Goal: Ask a question: Seek information or help from site administrators or community

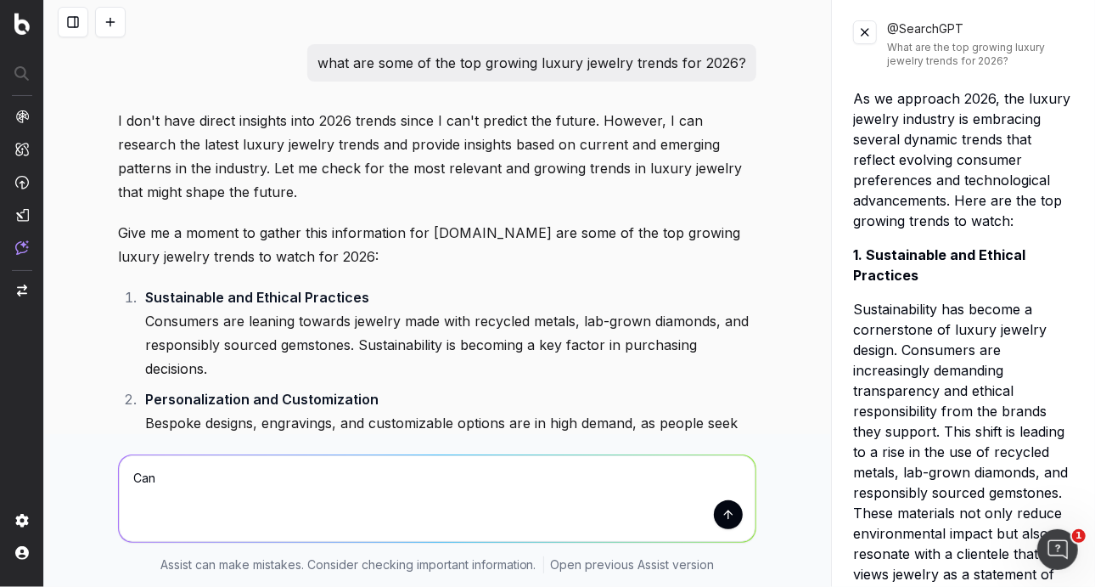
scroll to position [1792, 0]
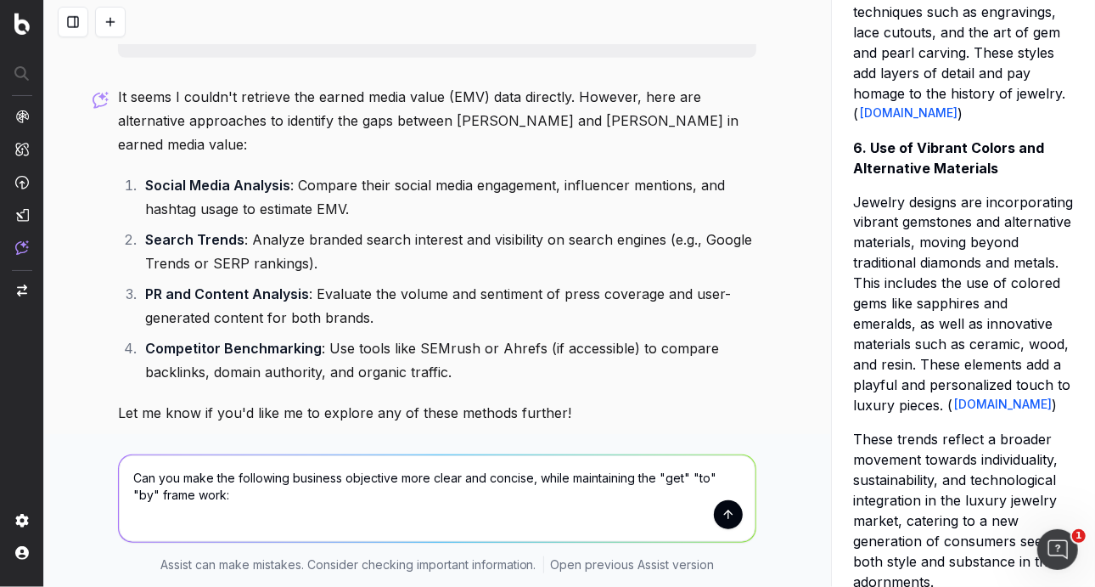
type textarea "Can you make the following business objective more clear and concise, while mai…"
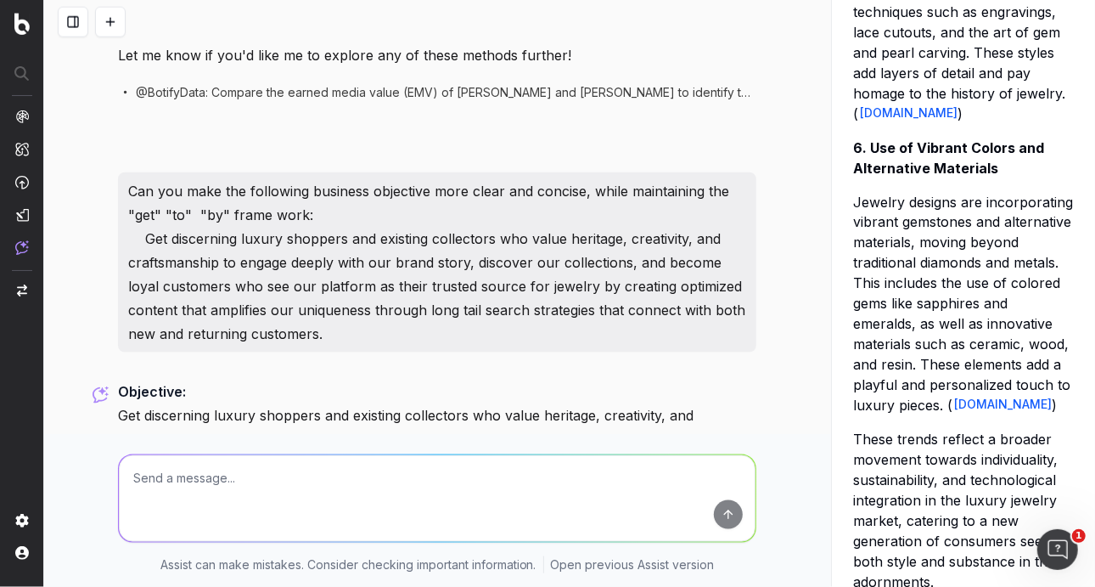
scroll to position [5003, 0]
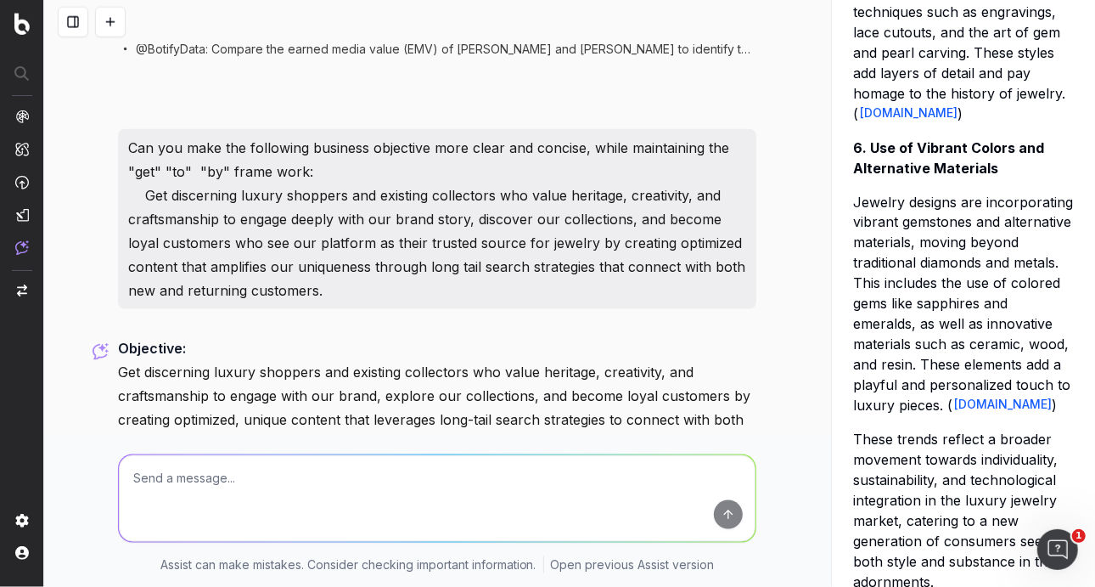
click at [384, 357] on p "Objective: Get discerning luxury shoppers and existing collectors who value her…" at bounding box center [437, 395] width 639 height 119
click at [120, 472] on button at bounding box center [133, 487] width 31 height 31
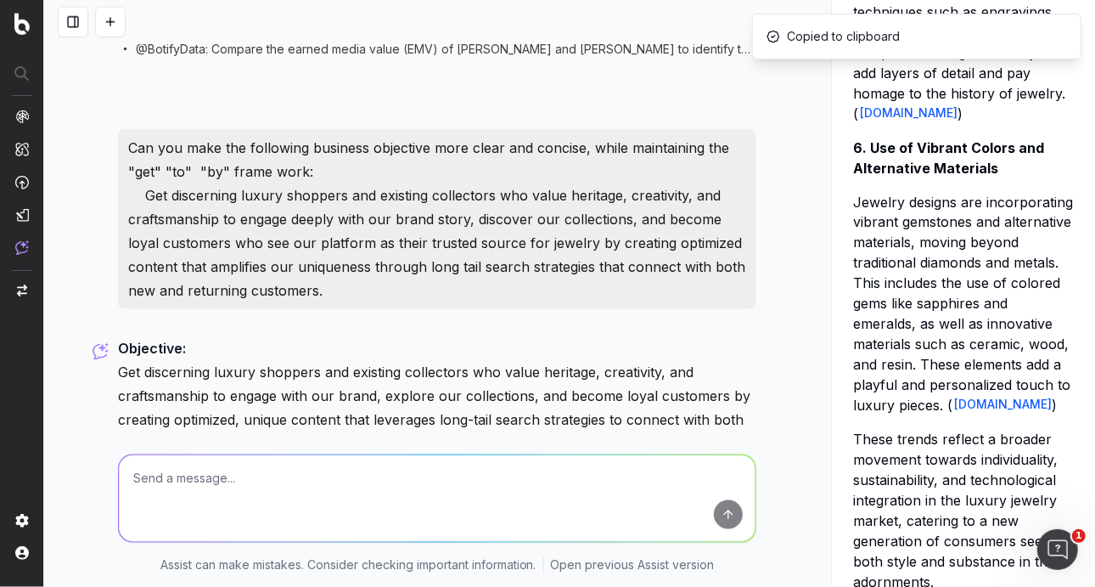
click at [279, 463] on textarea at bounding box center [437, 498] width 637 height 87
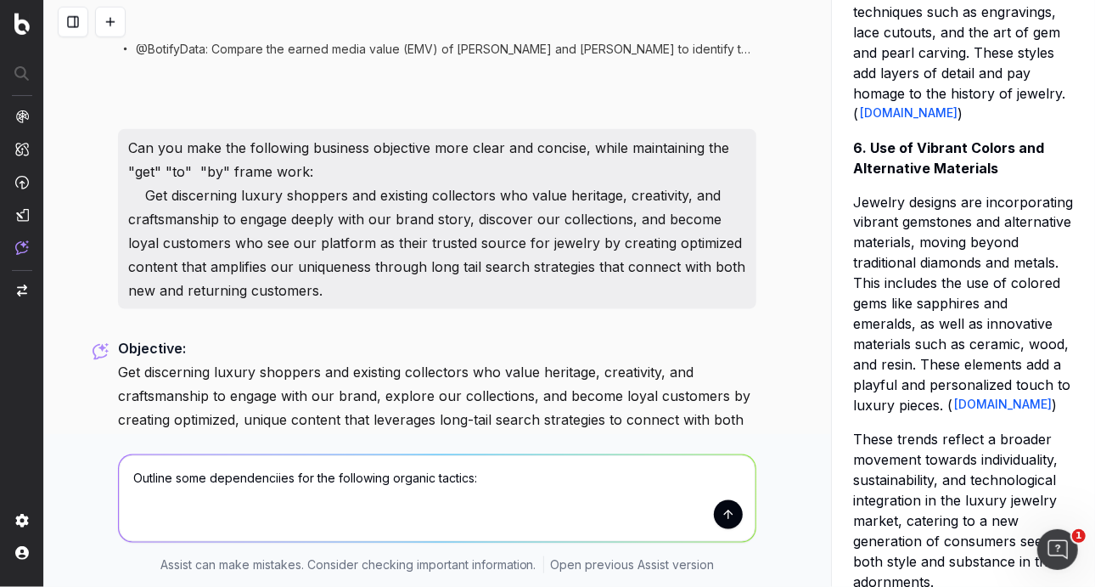
paste textarea "Redesign hub to include brand heritage, artistry and design philosophy (+++) Us…"
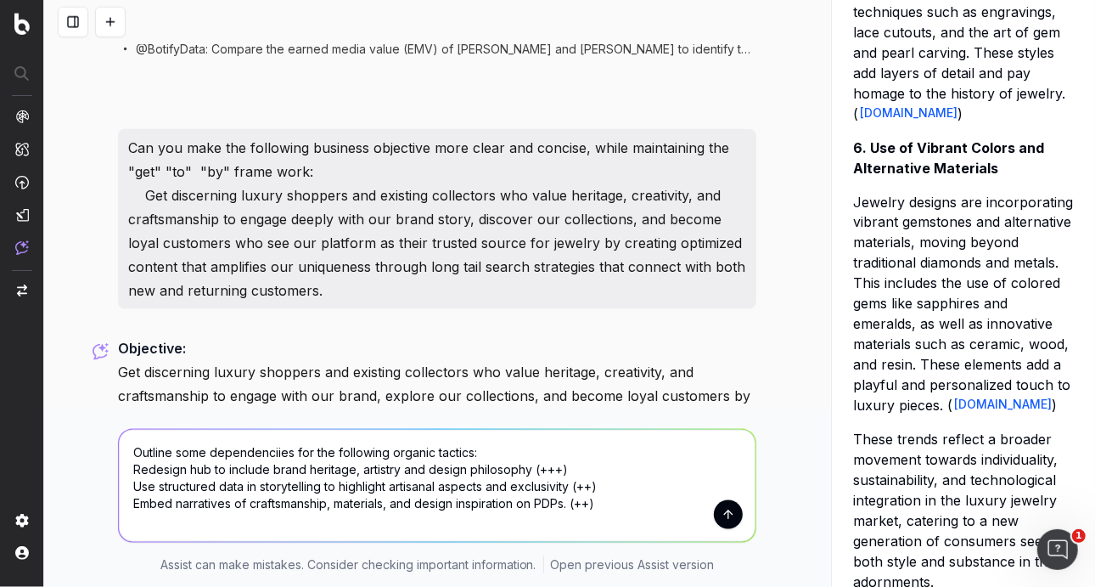
click at [279, 449] on textarea "Outline some dependenciies for the following organic tactics: Redesign hub to i…" at bounding box center [437, 486] width 637 height 112
drag, startPoint x: 564, startPoint y: 476, endPoint x: 532, endPoint y: 463, distance: 34.7
click at [532, 463] on textarea "Outline some dependencies for the following organic tactics: Redesign hub to in…" at bounding box center [437, 486] width 637 height 112
drag, startPoint x: 605, startPoint y: 486, endPoint x: 568, endPoint y: 483, distance: 37.4
click at [568, 483] on textarea "Outline some dependencies for the following organic tactics: Redesign hub to in…" at bounding box center [437, 486] width 637 height 112
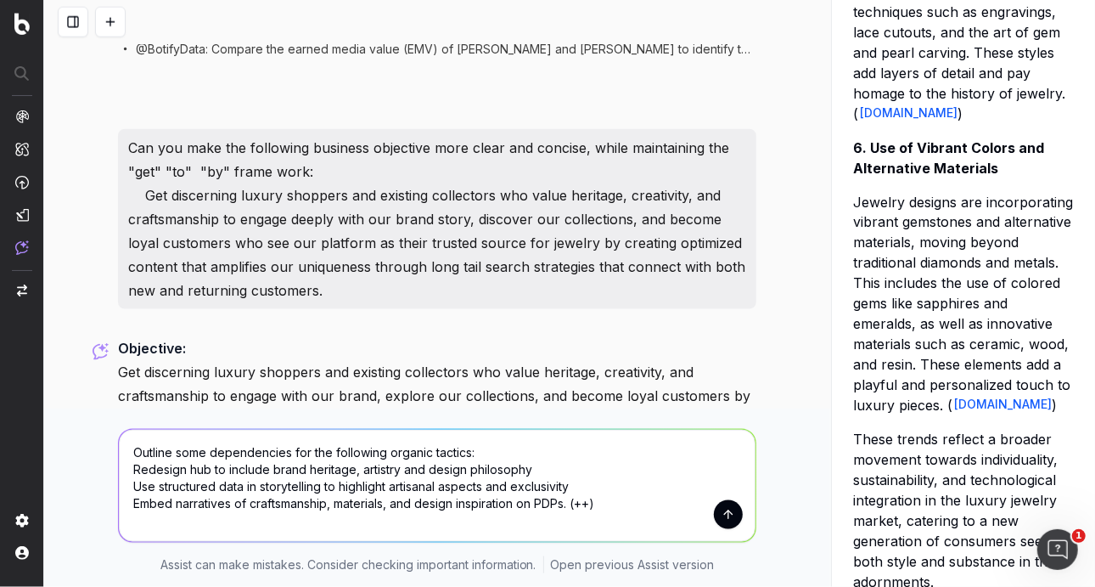
drag, startPoint x: 592, startPoint y: 505, endPoint x: 566, endPoint y: 503, distance: 26.4
click at [566, 503] on textarea "Outline some dependencies for the following organic tactics: Redesign hub to in…" at bounding box center [437, 486] width 637 height 112
type textarea "Outline some dependencies for the following organic tactics: Redesign hub to in…"
click at [726, 510] on button "submit" at bounding box center [728, 514] width 29 height 29
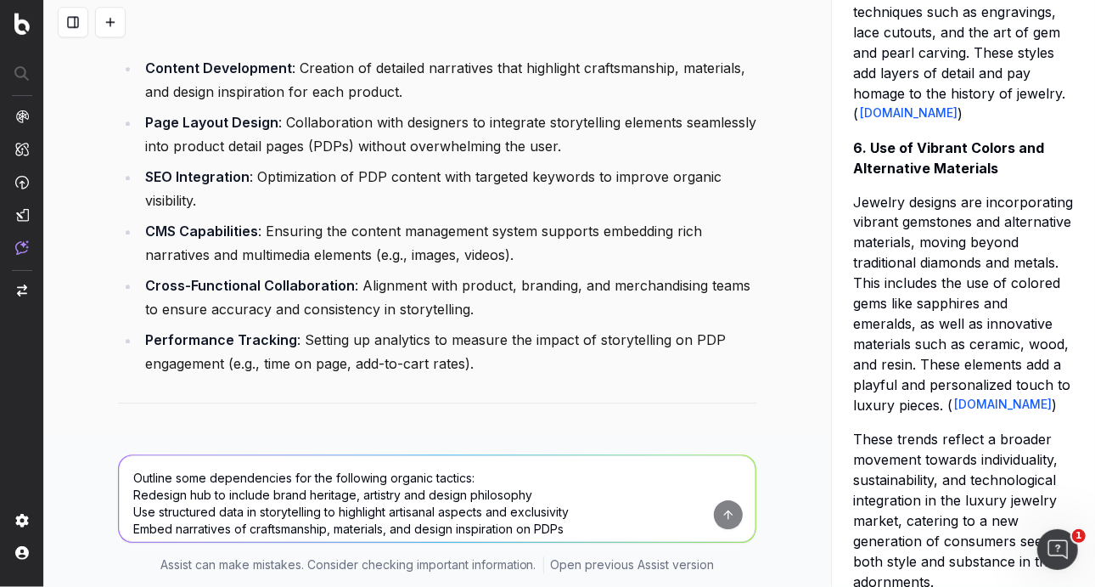
scroll to position [6751, 0]
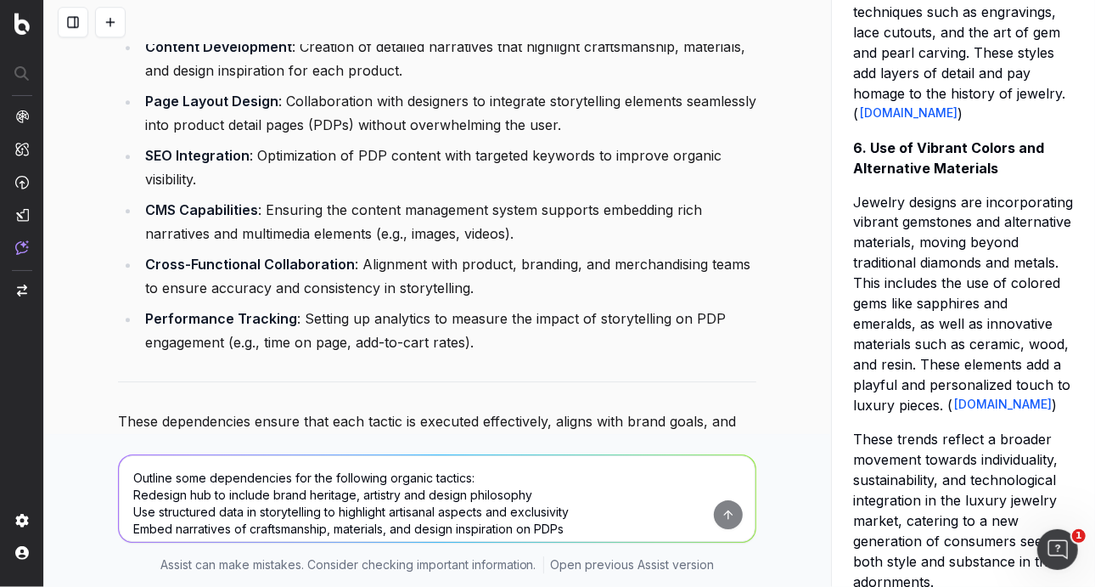
click at [334, 488] on textarea "Outline some dependencies for the following organic tactics: Redesign hub to in…" at bounding box center [437, 498] width 637 height 87
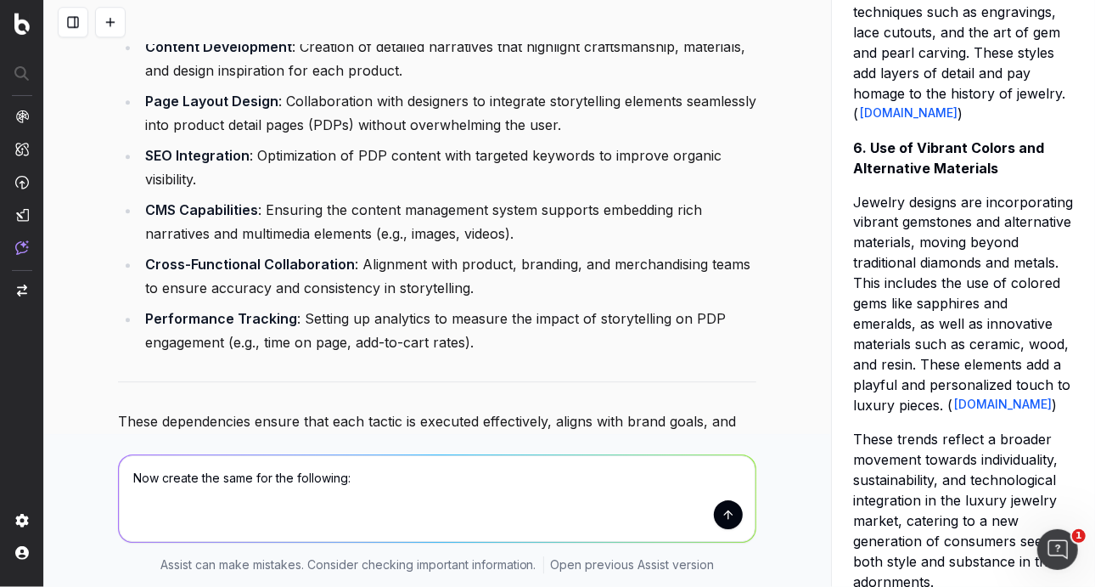
paste textarea "Layer in multimedia so story resonates emotionally (++) Target information and …"
type textarea "Now create the same for the following: Layer in multimedia so story resonates e…"
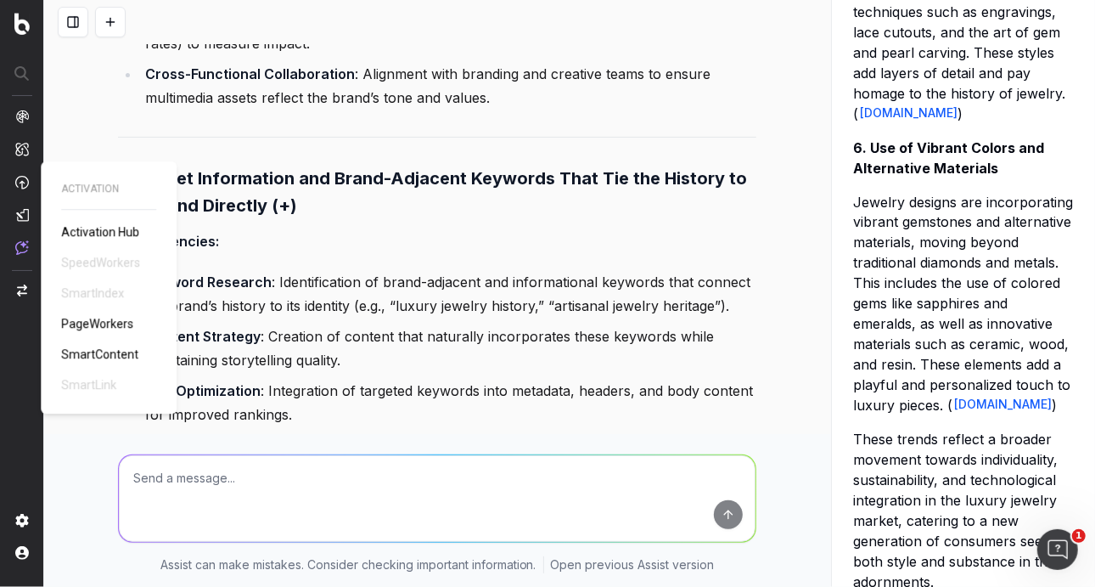
scroll to position [7963, 0]
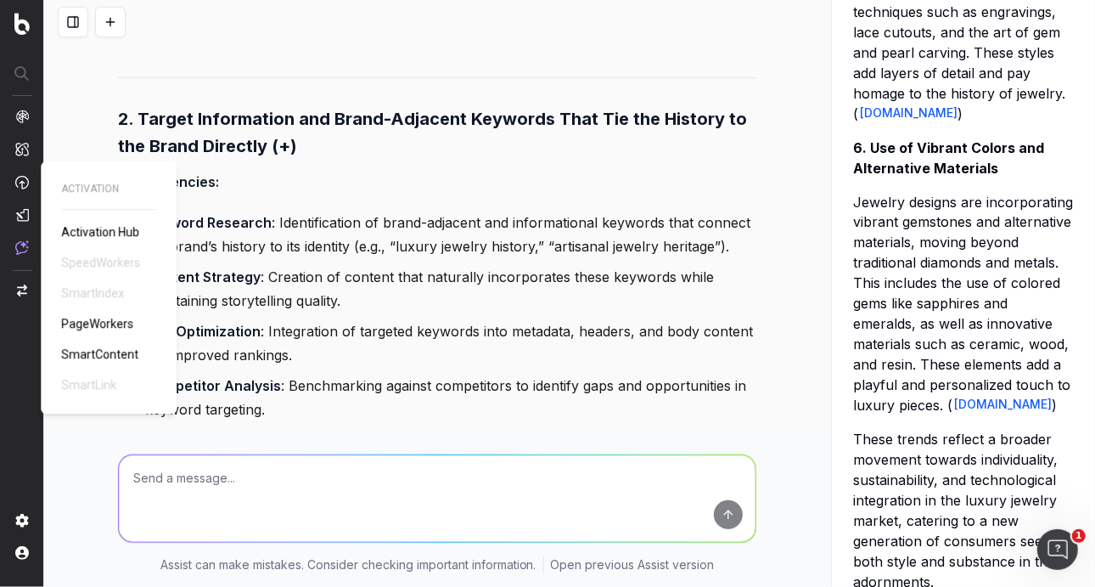
click at [480, 319] on li "SEO Optimization : Integration of targeted keywords into metadata, headers, and…" at bounding box center [448, 343] width 616 height 48
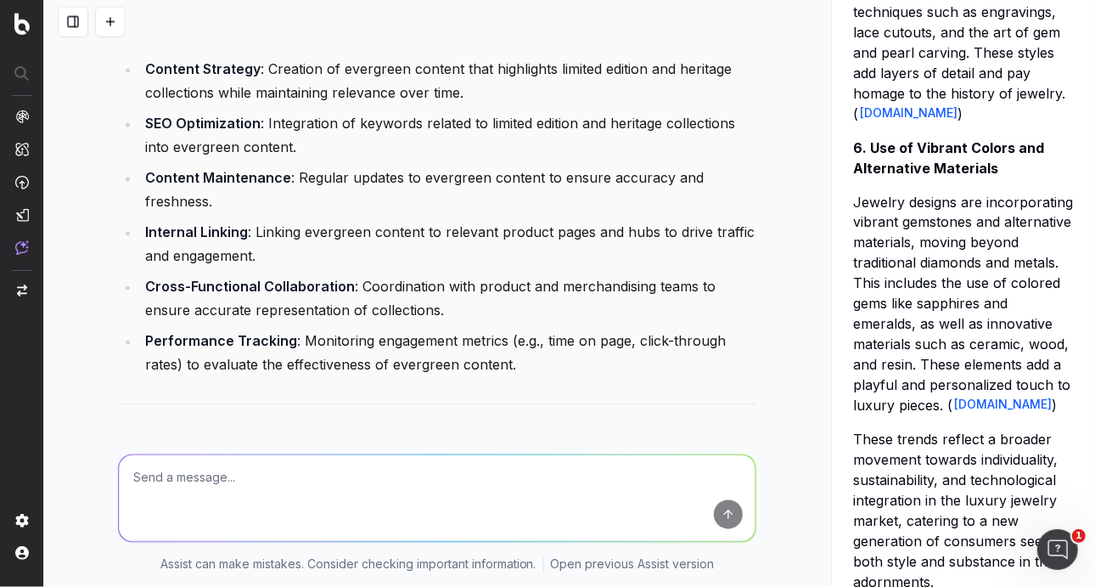
scroll to position [9553, 0]
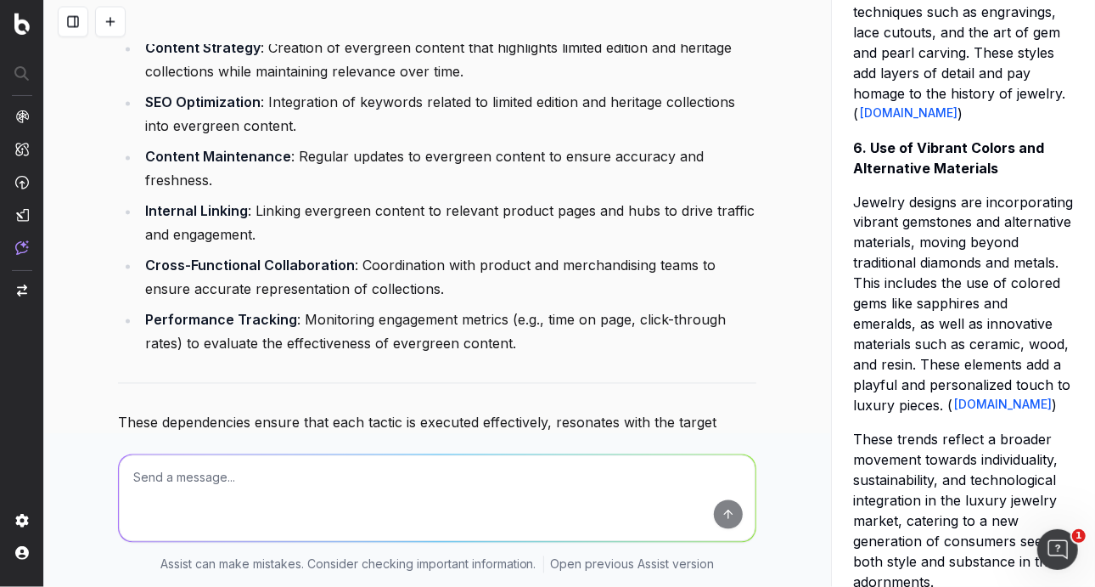
click at [279, 504] on textarea at bounding box center [437, 498] width 637 height 87
paste textarea "Create a destination for continuing luxury purchase journey (including beyond t…"
type textarea "Now do the same for the following Create a destination for continuing luxury pu…"
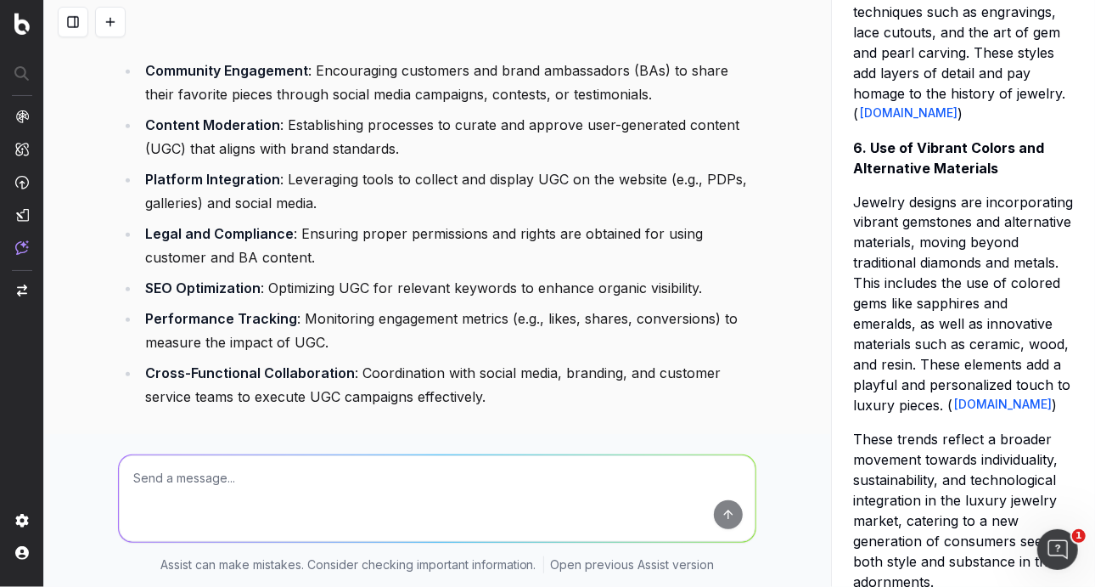
scroll to position [12059, 0]
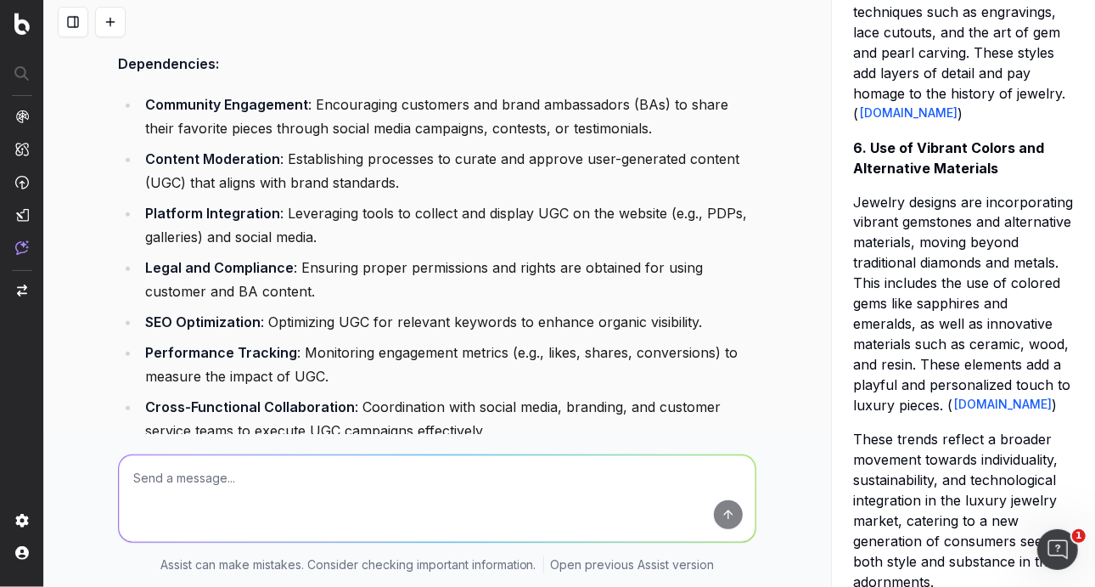
click at [255, 490] on textarea at bounding box center [437, 498] width 637 height 87
type textarea "What's a very identifiable american luxury brand?"
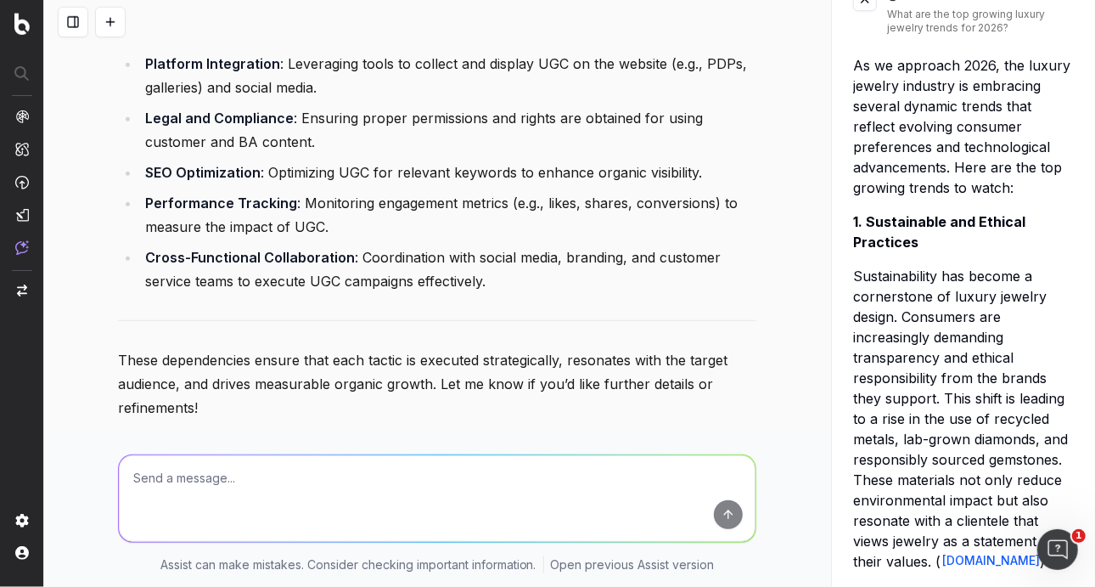
scroll to position [0, 0]
